Goal: Complete application form

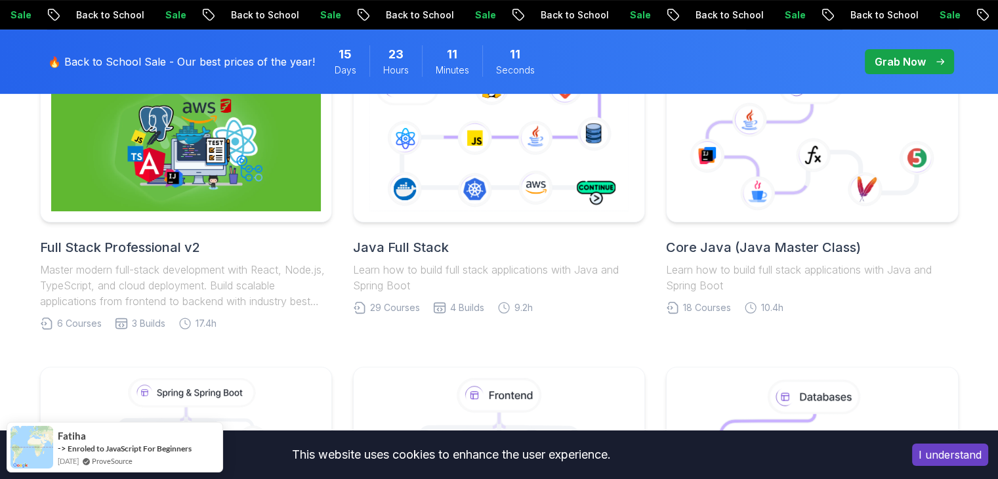
click at [410, 247] on h2 "Java Full Stack" at bounding box center [499, 247] width 292 height 18
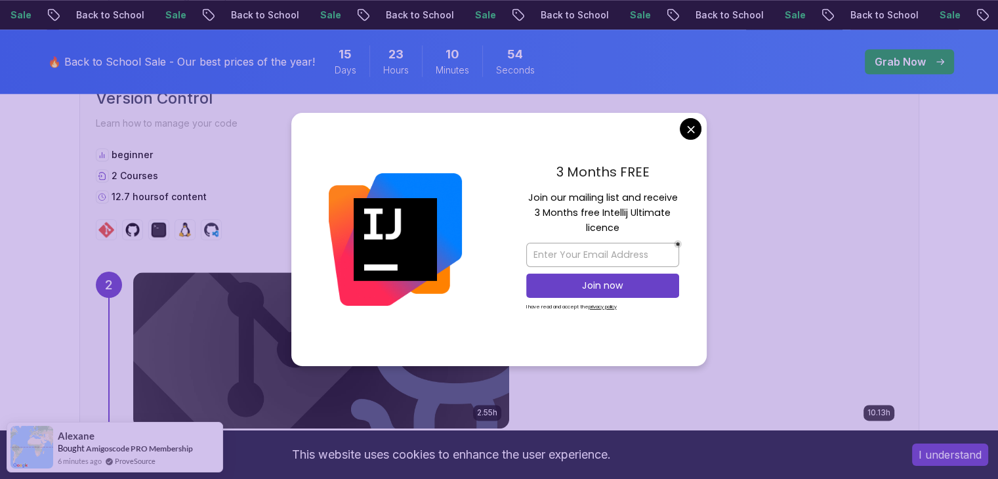
scroll to position [1510, 0]
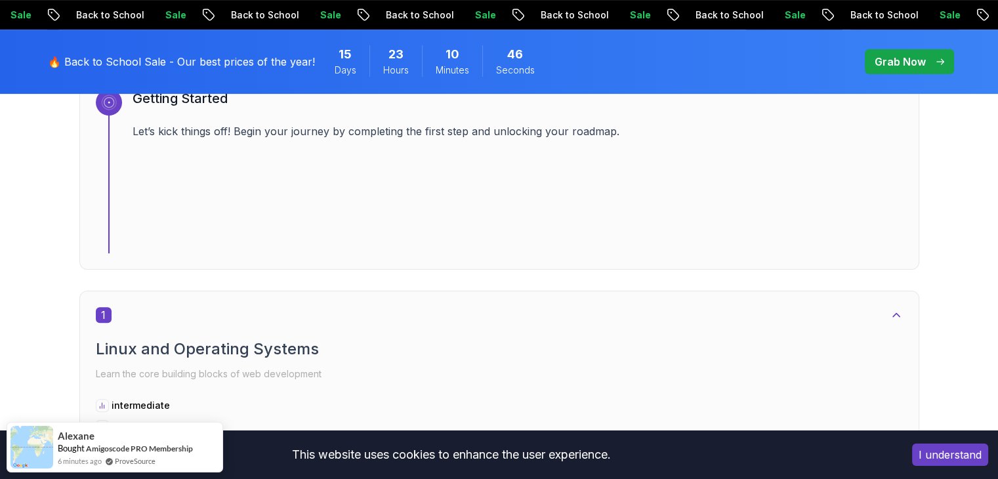
scroll to position [656, 0]
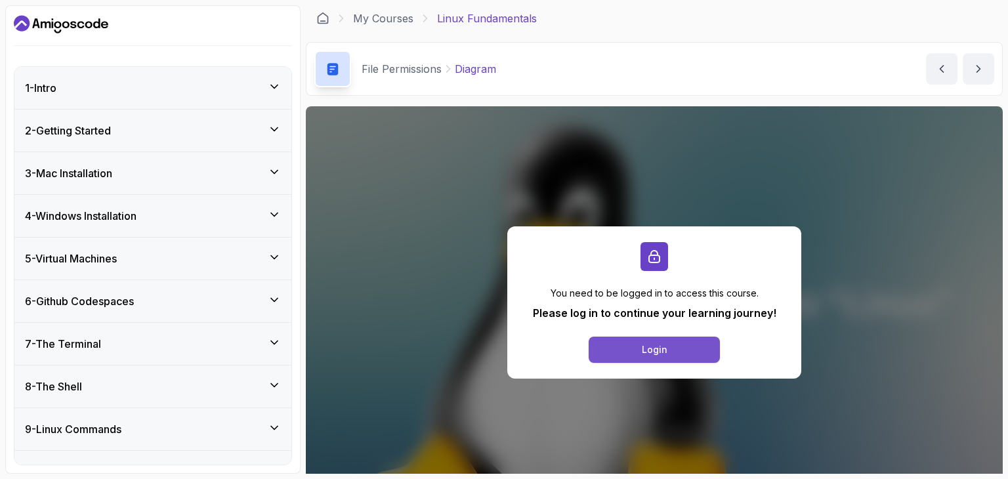
click at [639, 355] on button "Login" at bounding box center [654, 350] width 131 height 26
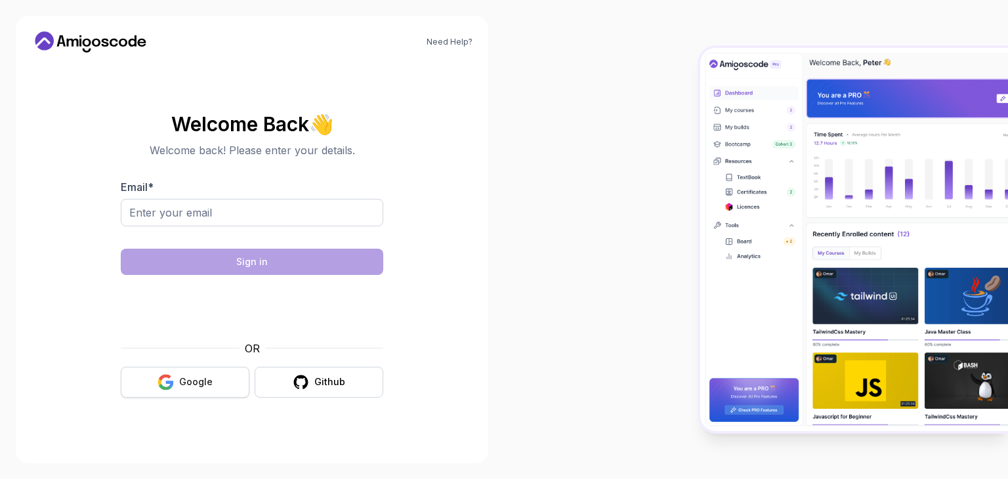
click at [186, 376] on div "Google" at bounding box center [195, 381] width 33 height 13
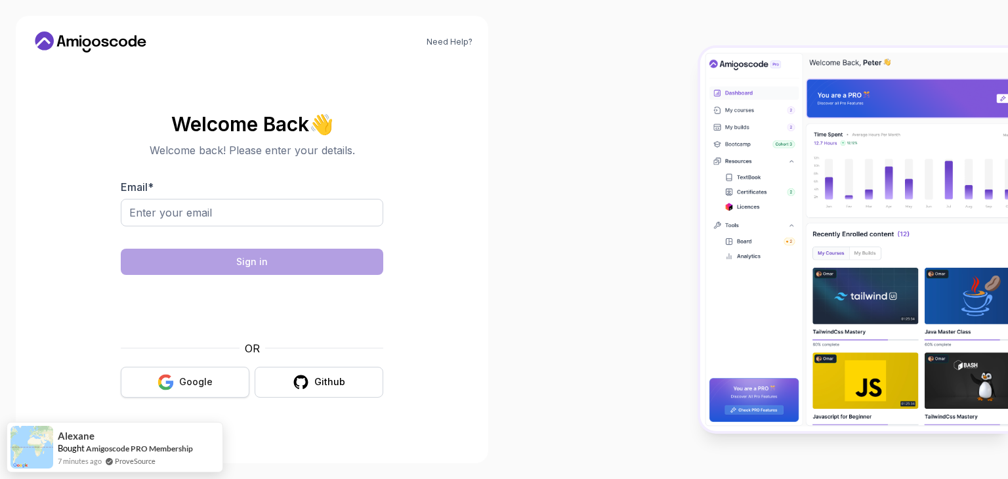
click at [214, 386] on button "Google" at bounding box center [185, 382] width 129 height 31
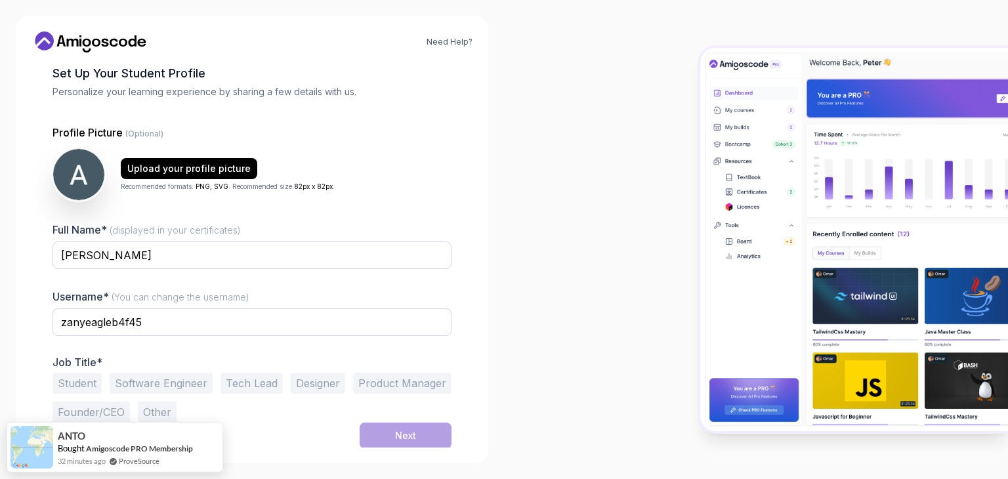
scroll to position [68, 0]
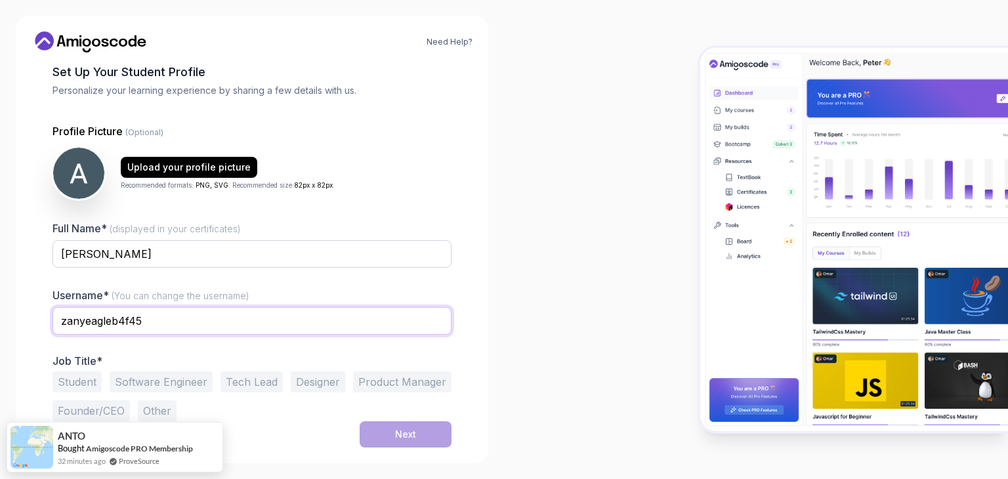
drag, startPoint x: 163, startPoint y: 331, endPoint x: 50, endPoint y: 333, distance: 112.9
click at [50, 333] on div "1 Set Up Your Profile 1 Set Up Your Profile 2 Let's Get to Know You Set Up Your…" at bounding box center [252, 187] width 441 height 385
type input "anbajpay"
click at [205, 380] on button "Software Engineer" at bounding box center [161, 381] width 103 height 21
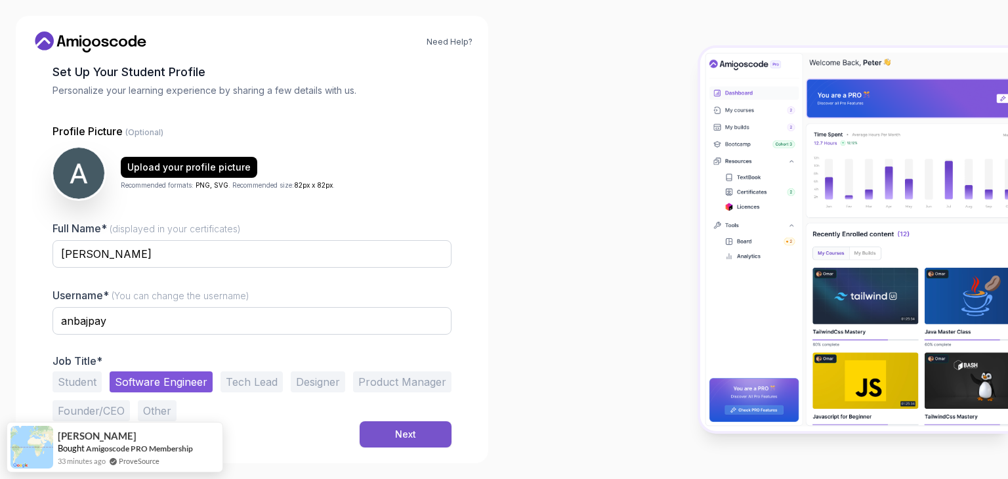
click at [408, 431] on div "Next" at bounding box center [405, 434] width 21 height 13
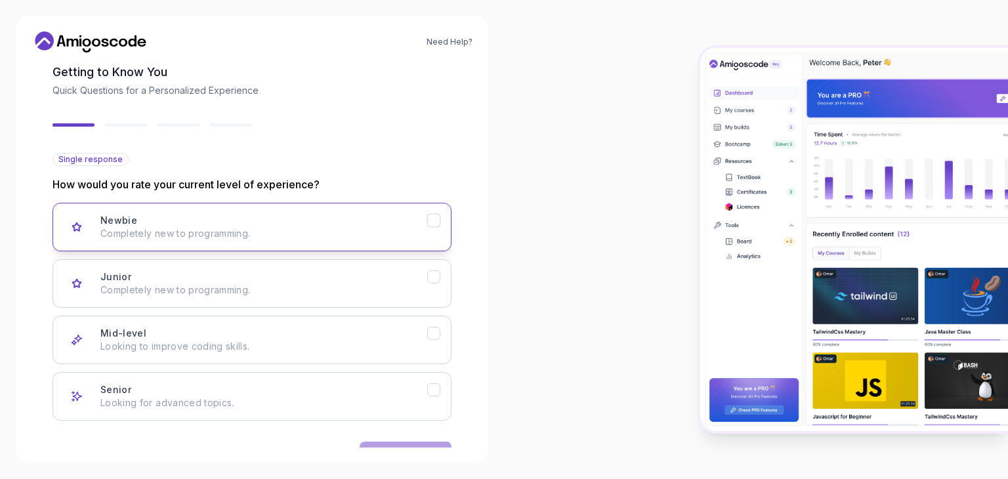
click at [148, 234] on p "Completely new to programming." at bounding box center [263, 233] width 327 height 13
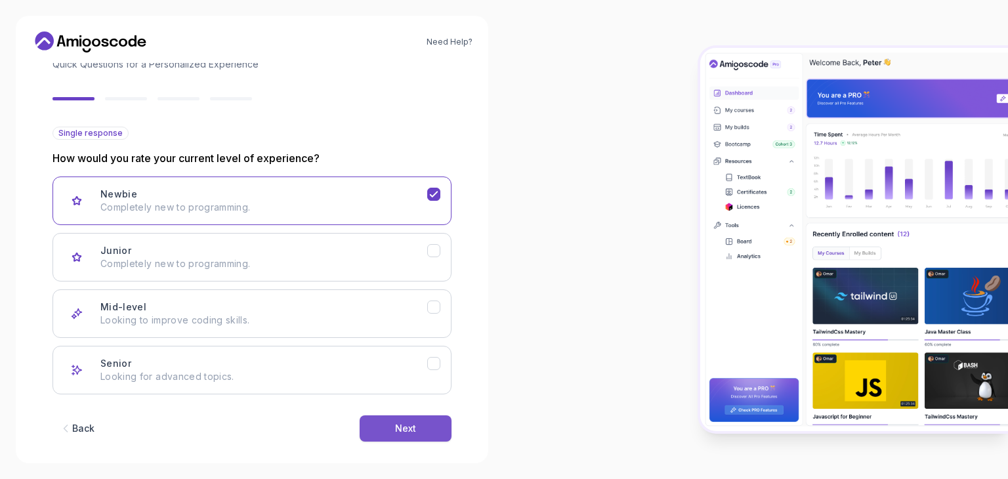
scroll to position [108, 0]
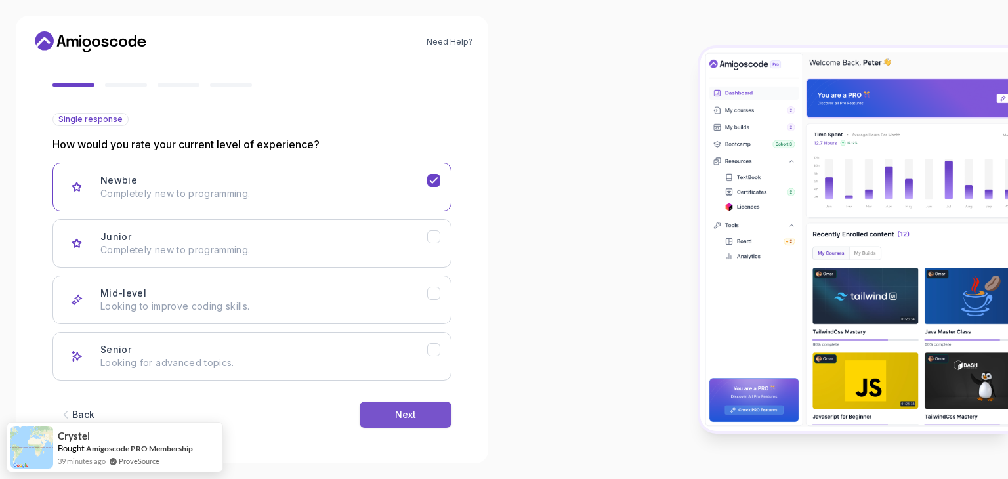
click at [407, 413] on div "Next" at bounding box center [405, 414] width 21 height 13
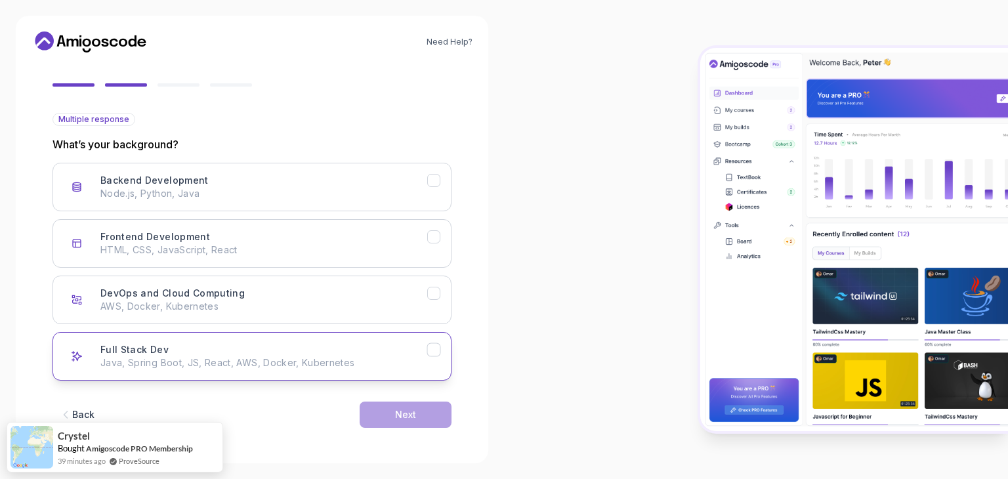
click at [222, 340] on button "Full Stack Dev Java, Spring Boot, JS, React, AWS, Docker, Kubernetes" at bounding box center [252, 356] width 399 height 49
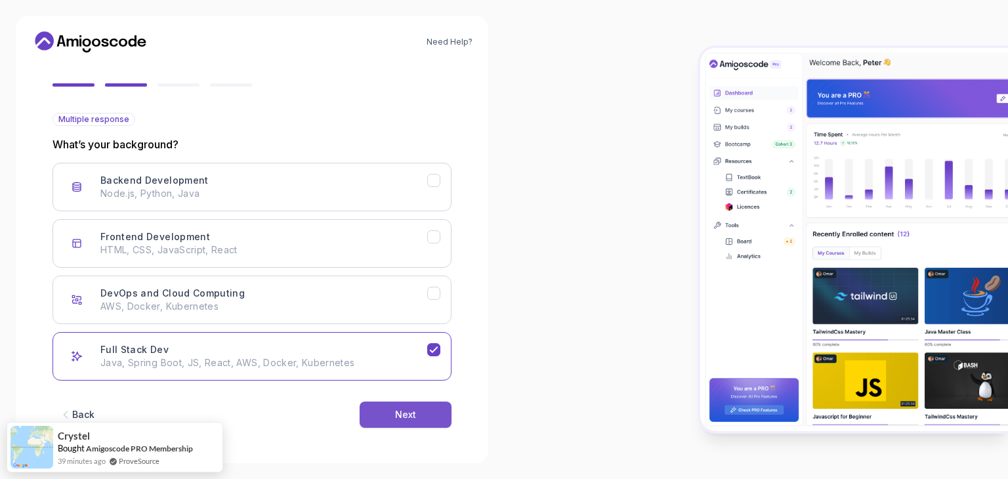
click at [402, 418] on div "Next" at bounding box center [405, 414] width 21 height 13
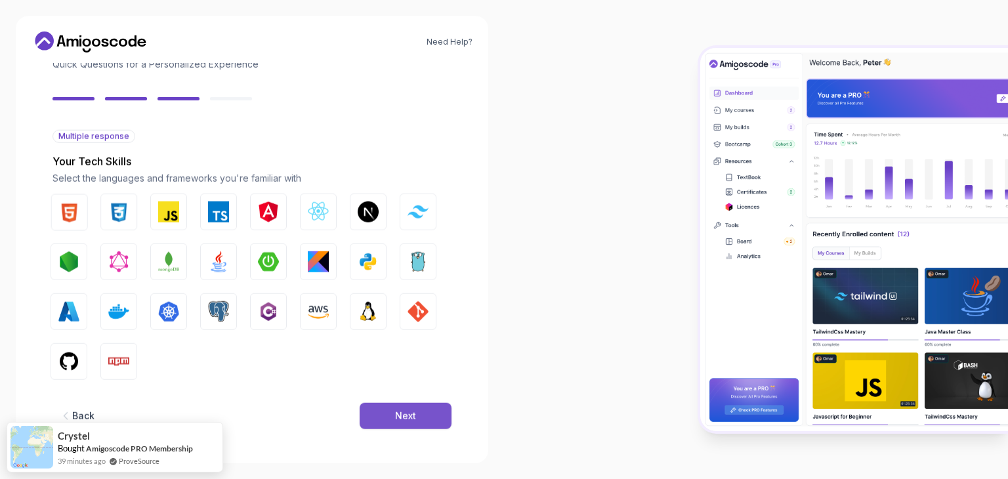
scroll to position [94, 0]
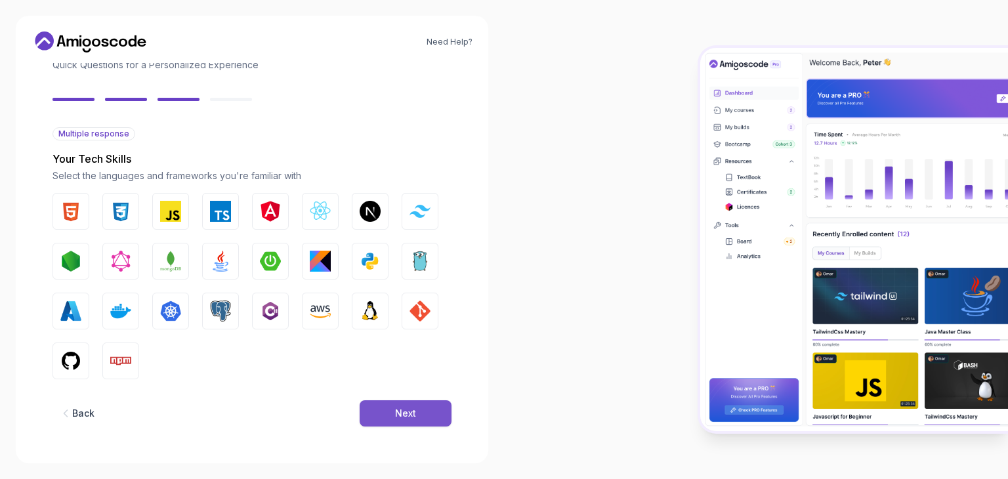
click at [388, 406] on button "Next" at bounding box center [406, 413] width 92 height 26
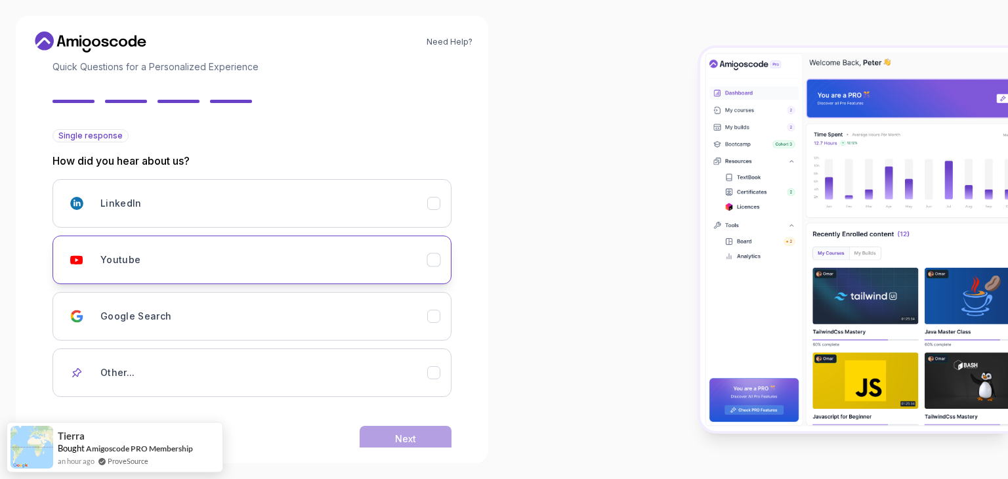
scroll to position [51, 0]
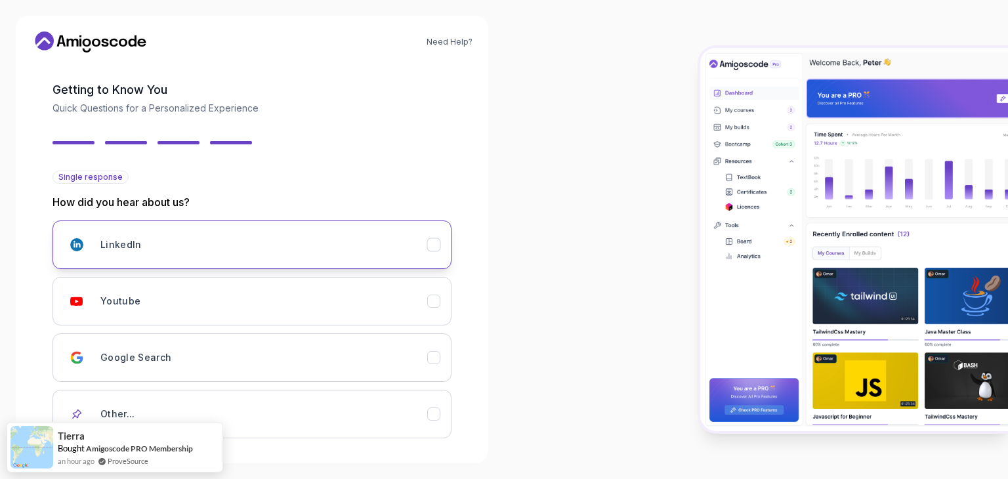
click at [223, 259] on button "LinkedIn" at bounding box center [252, 245] width 399 height 49
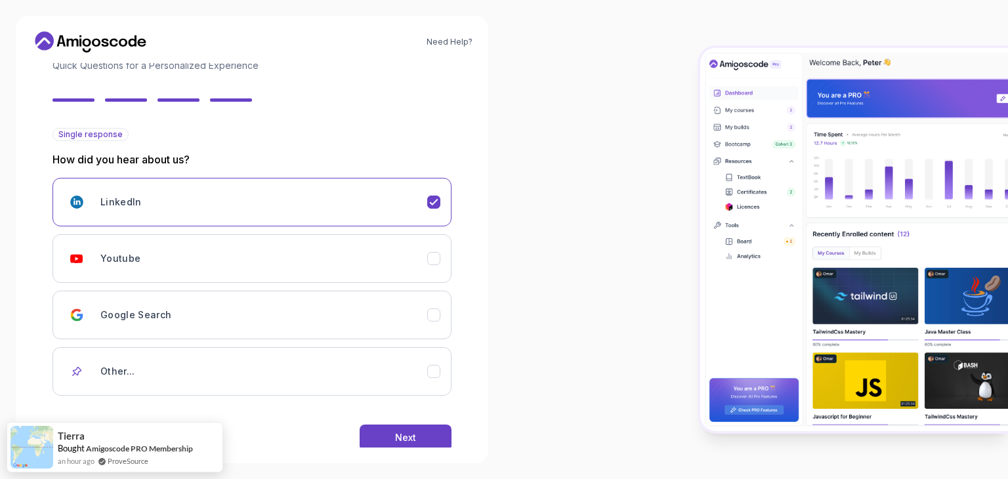
scroll to position [116, 0]
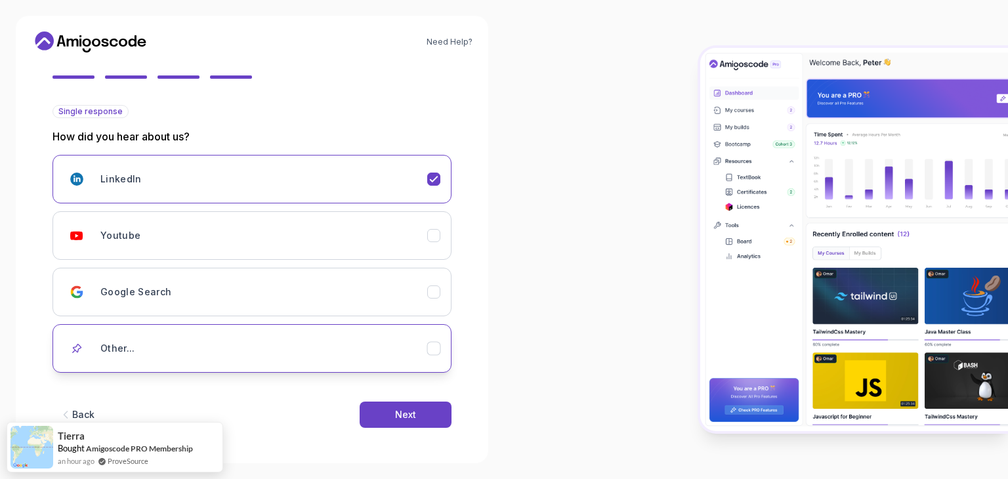
click at [370, 343] on div "Other..." at bounding box center [263, 348] width 327 height 26
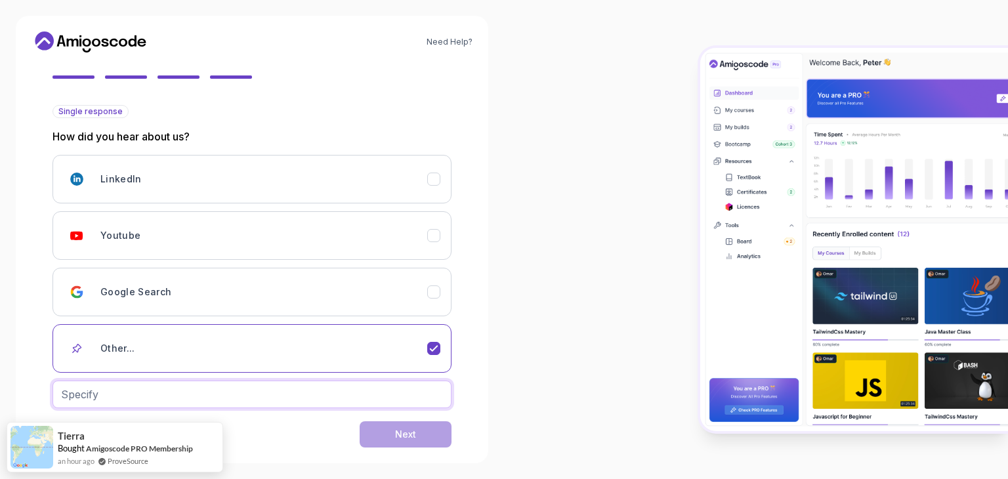
click at [246, 397] on input "text" at bounding box center [252, 395] width 399 height 28
type input "Reddit"
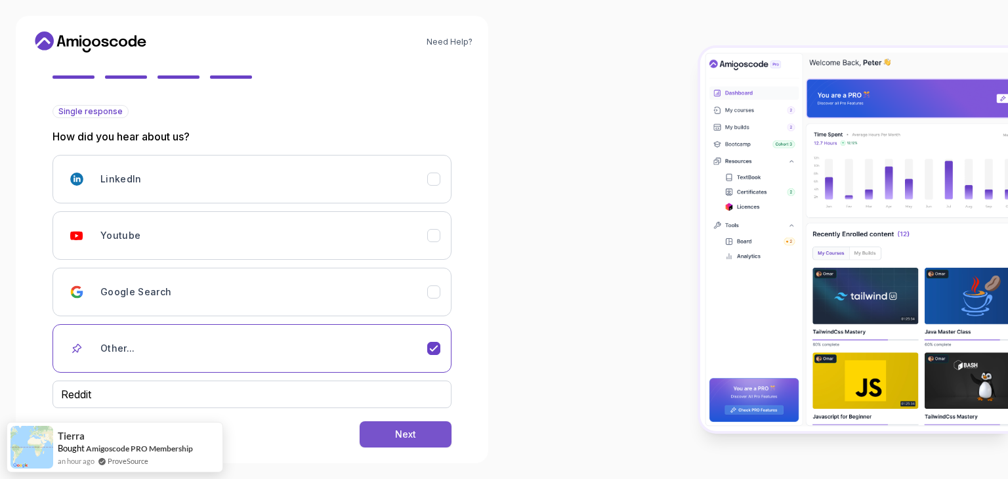
click at [423, 429] on button "Next" at bounding box center [406, 434] width 92 height 26
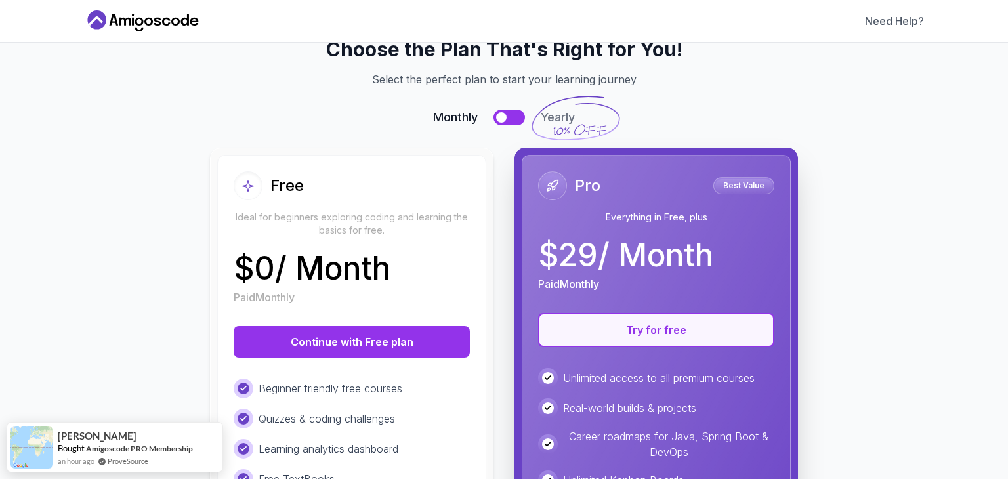
scroll to position [295, 0]
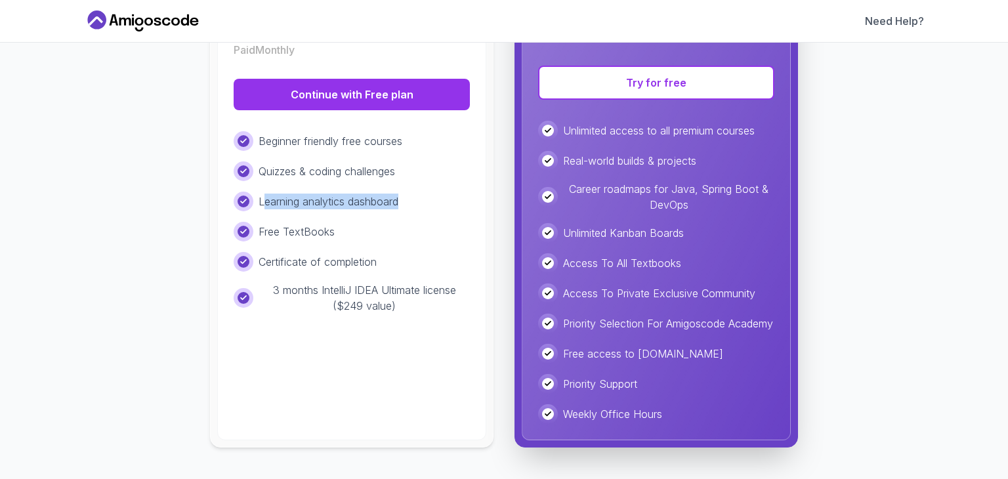
drag, startPoint x: 395, startPoint y: 193, endPoint x: 257, endPoint y: 183, distance: 138.8
click at [259, 194] on p "Learning analytics dashboard" at bounding box center [329, 202] width 140 height 16
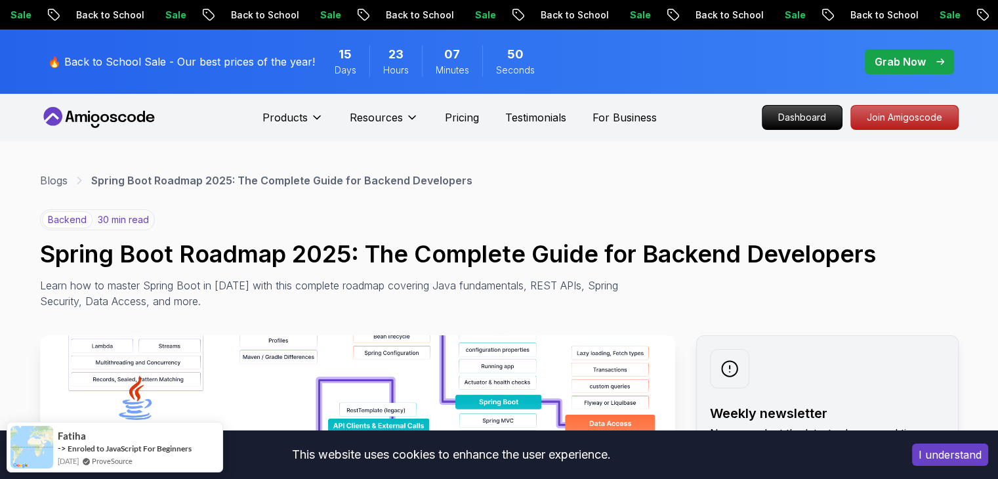
click at [111, 218] on p "30 min read" at bounding box center [123, 219] width 51 height 13
click at [49, 219] on p "backend" at bounding box center [67, 219] width 51 height 17
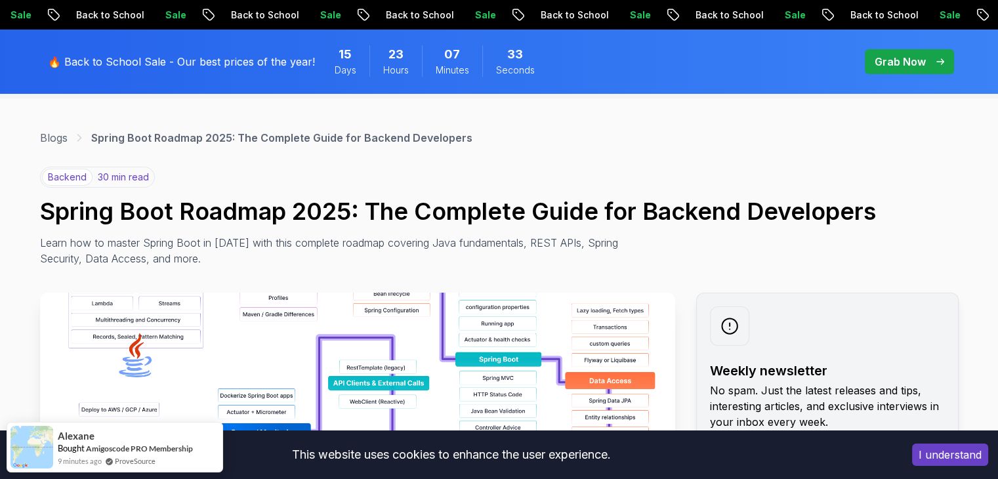
scroll to position [66, 0]
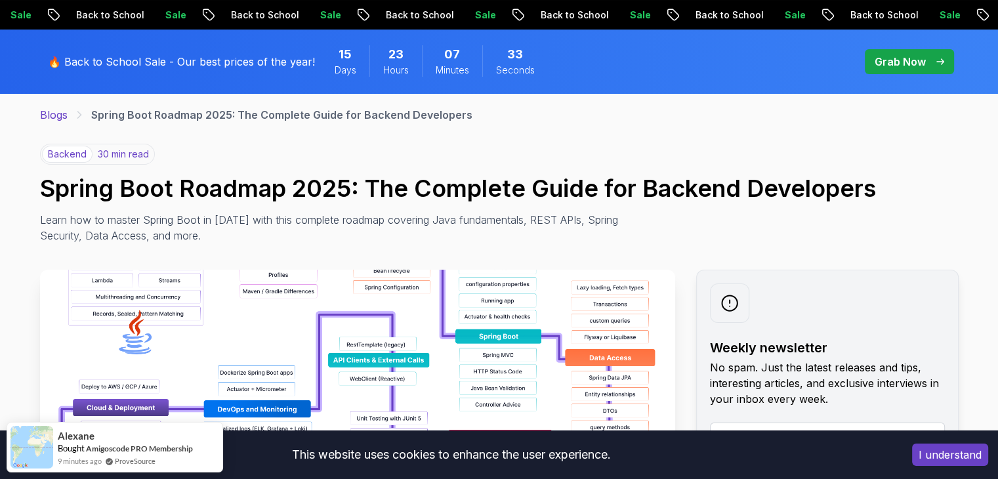
click at [63, 116] on link "Blogs" at bounding box center [54, 115] width 28 height 16
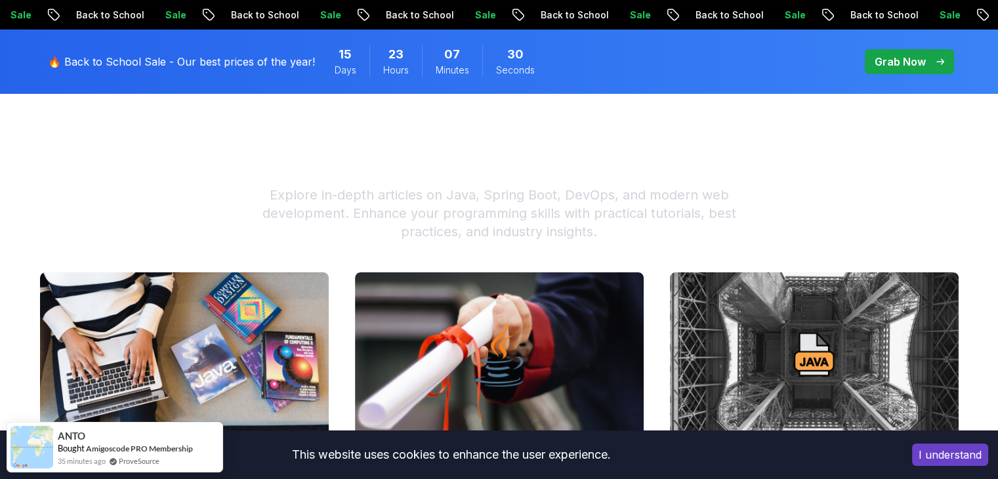
scroll to position [328, 0]
